Goal: Use online tool/utility

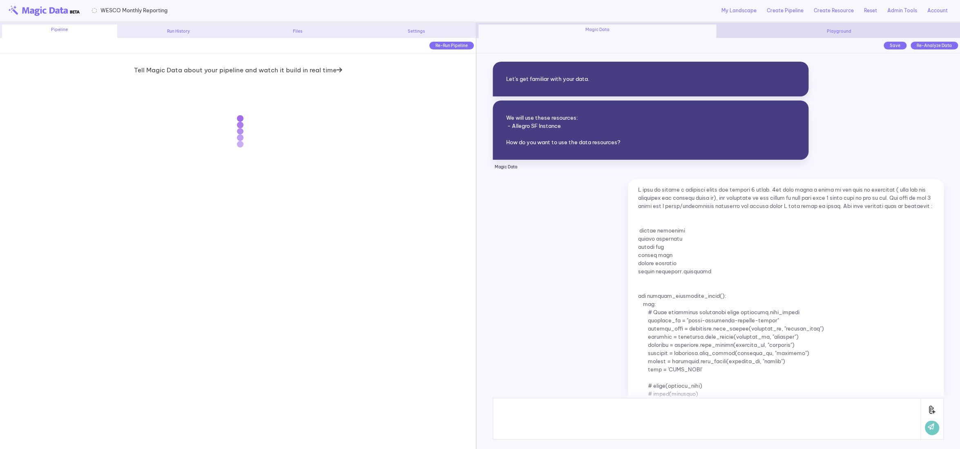
scroll to position [4597, 0]
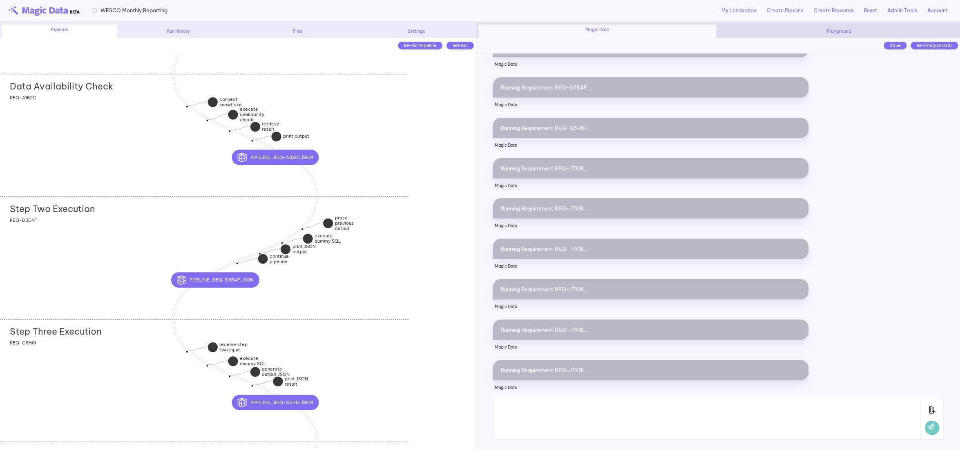
click at [122, 141] on div "Data Availability Check add section adding new section REQ-A1B2C" at bounding box center [204, 135] width 409 height 123
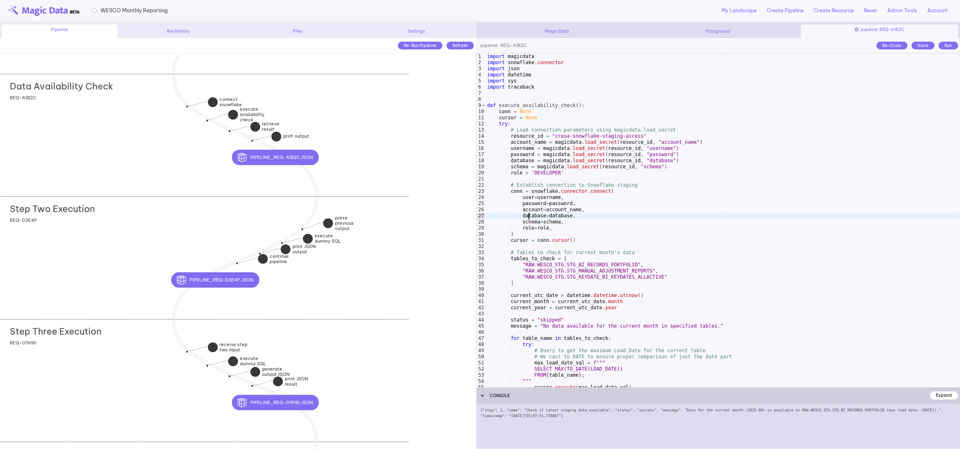
click at [530, 217] on div "import magicdata import snowflake . connector import json import datetime impor…" at bounding box center [723, 227] width 474 height 346
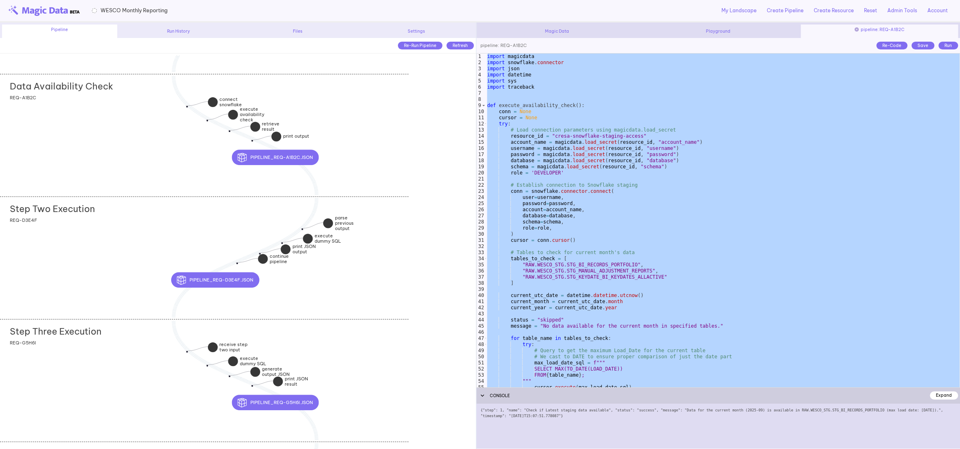
click at [652, 208] on div "import magicdata import snowflake . connector import json import datetime impor…" at bounding box center [723, 227] width 474 height 346
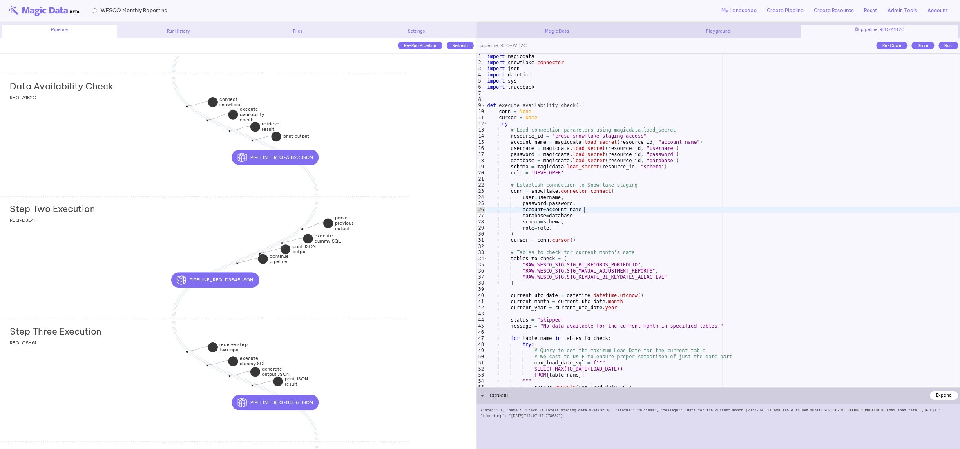
type textarea "**********"
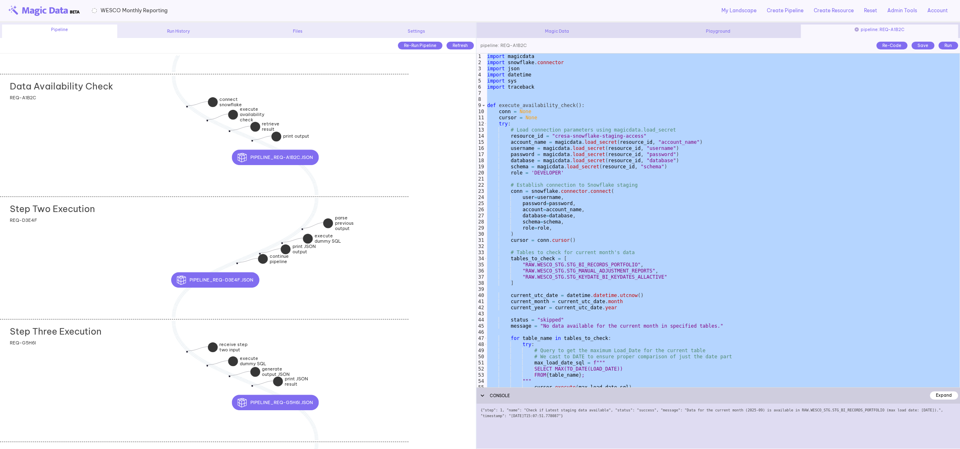
click at [130, 243] on div "Step Two Execution add section adding new section REQ-D3E4F" at bounding box center [204, 258] width 409 height 123
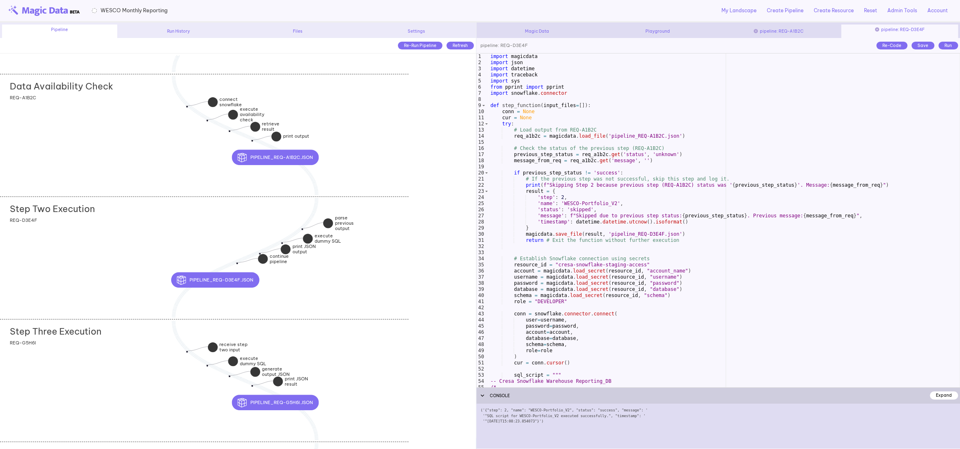
click at [671, 243] on div "import magicdata import json import datetime import traceback import sys from […" at bounding box center [724, 227] width 471 height 346
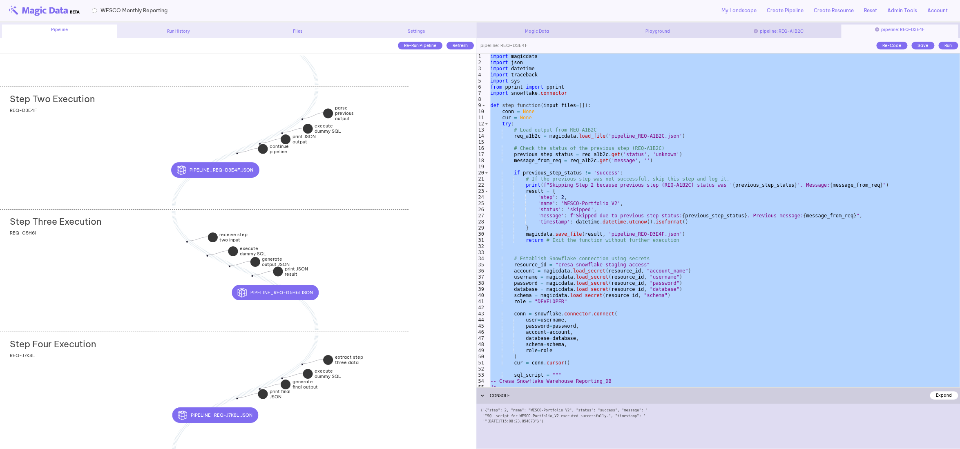
click at [74, 248] on div "Step Three Execution add section adding new section REQ-G5H6I" at bounding box center [204, 270] width 409 height 123
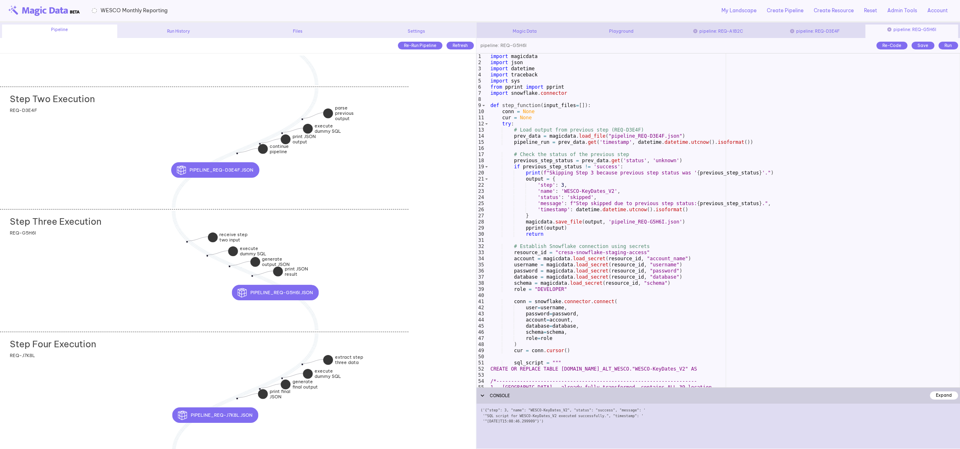
click at [692, 255] on div "import magicdata import json import datetime import traceback import sys from […" at bounding box center [724, 227] width 471 height 346
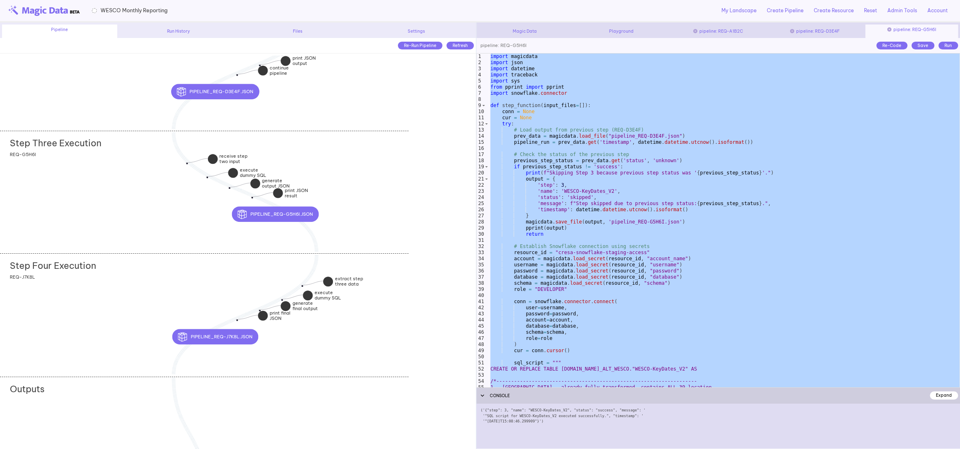
click at [88, 289] on div "Step Four Execution add section adding new section REQ-J7K8L" at bounding box center [204, 314] width 409 height 123
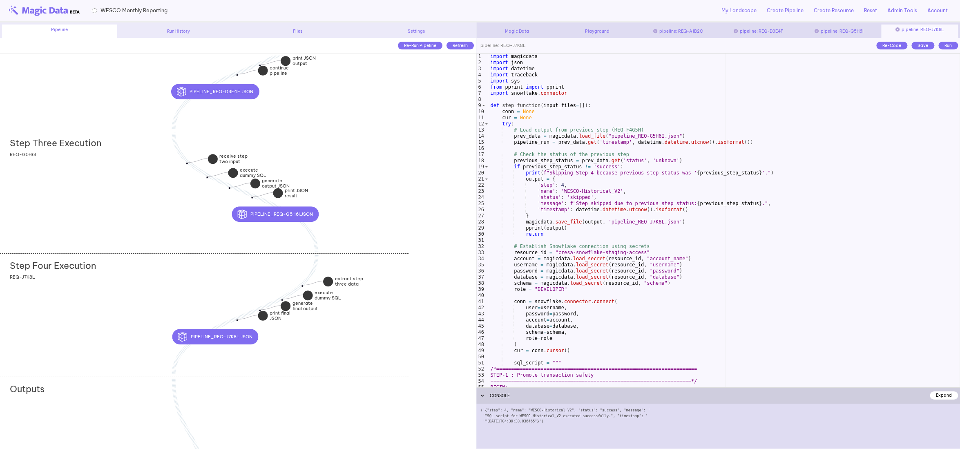
click at [771, 288] on div "import magicdata import json import datetime import traceback import sys from […" at bounding box center [724, 227] width 471 height 346
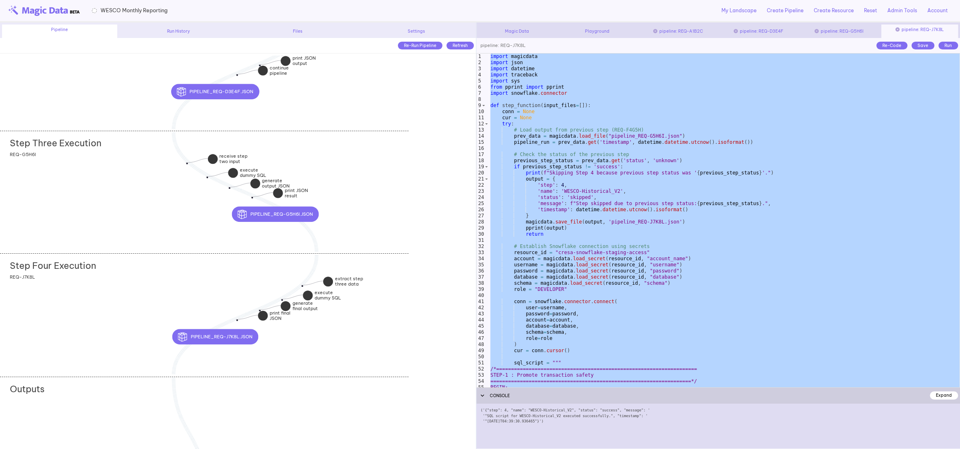
click at [585, 217] on div "import magicdata import json import datetime import traceback import sys from […" at bounding box center [724, 227] width 471 height 346
type textarea "*"
